Goal: Communication & Community: Answer question/provide support

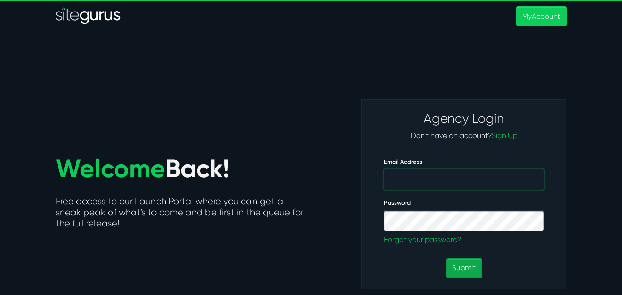
type input "[PERSON_NAME][EMAIL_ADDRESS][PERSON_NAME][DOMAIN_NAME]"
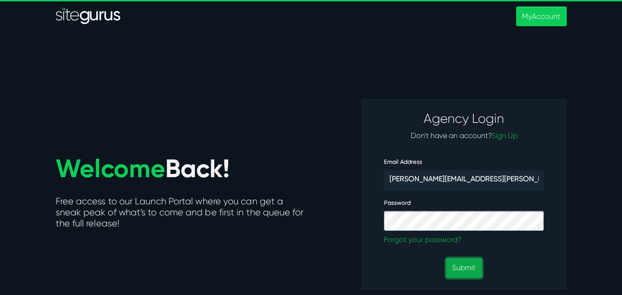
click at [463, 264] on button "Submit" at bounding box center [463, 268] width 35 height 20
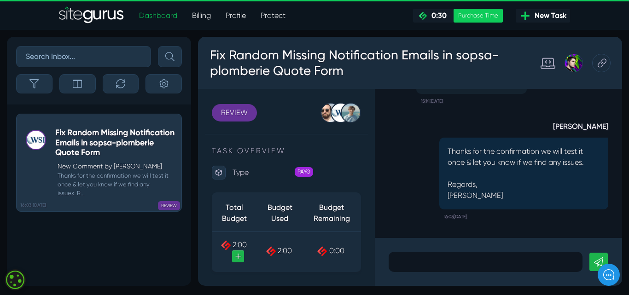
click at [451, 266] on p at bounding box center [485, 261] width 180 height 11
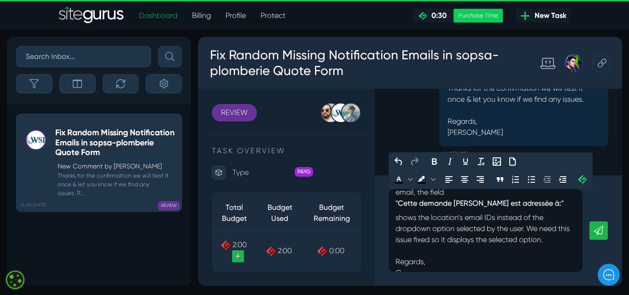
scroll to position [23, 0]
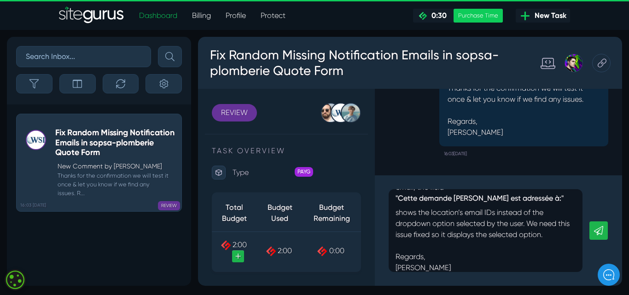
click at [598, 230] on icon at bounding box center [598, 230] width 9 height 9
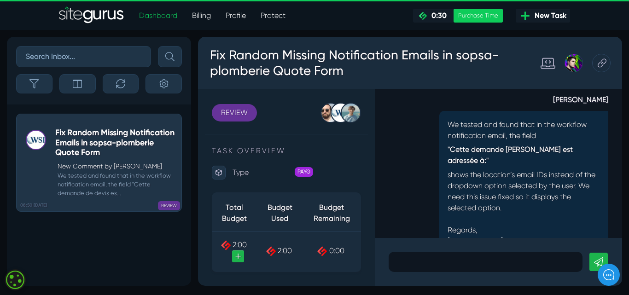
scroll to position [0, 0]
